Goal: Communication & Community: Connect with others

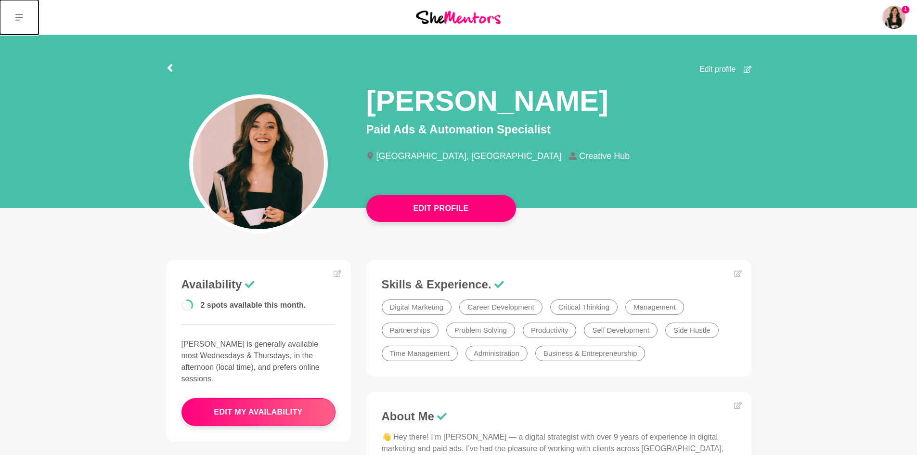
click at [12, 14] on button at bounding box center [19, 17] width 39 height 35
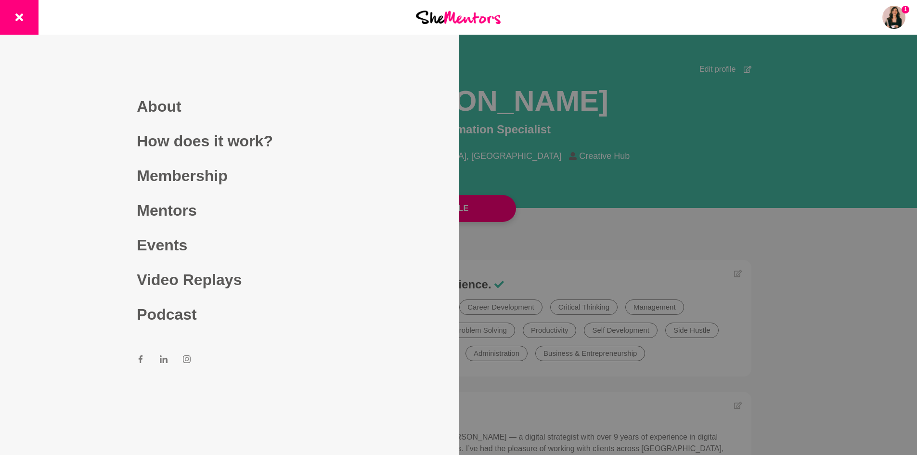
click at [659, 64] on div at bounding box center [458, 227] width 917 height 455
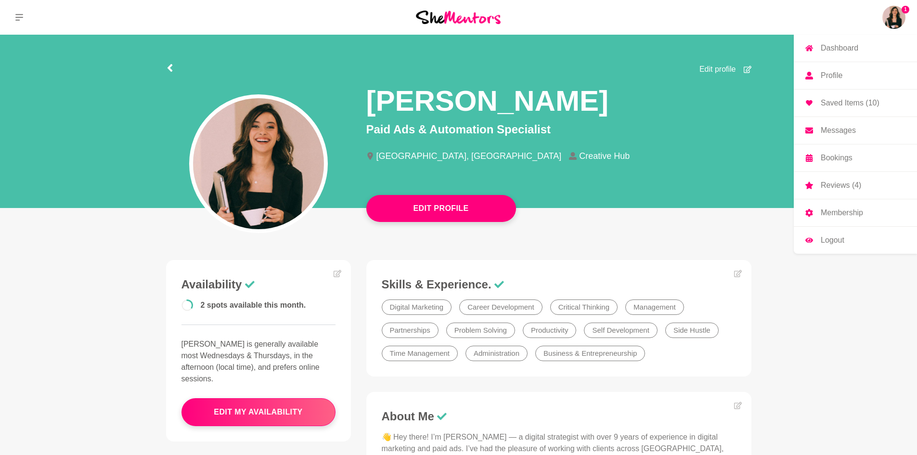
click at [891, 13] on img at bounding box center [893, 17] width 23 height 23
click at [846, 131] on p "Messages" at bounding box center [838, 131] width 35 height 8
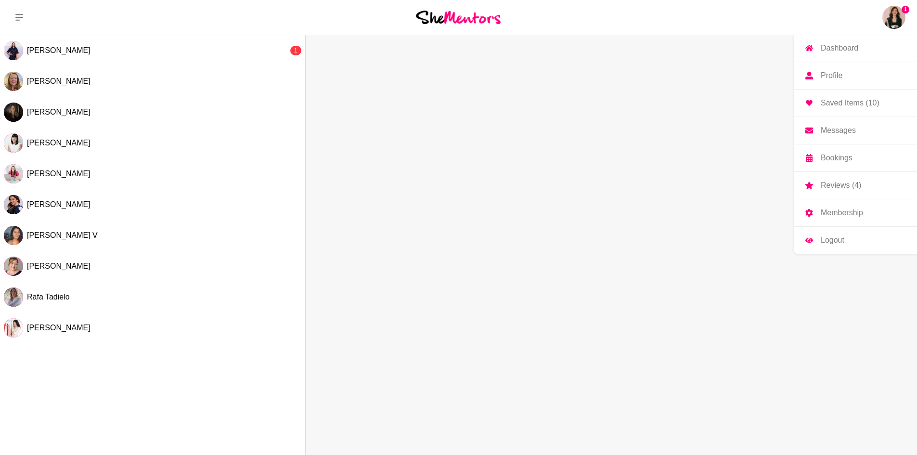
click at [892, 11] on img at bounding box center [893, 17] width 23 height 23
